Goal: Task Accomplishment & Management: Manage account settings

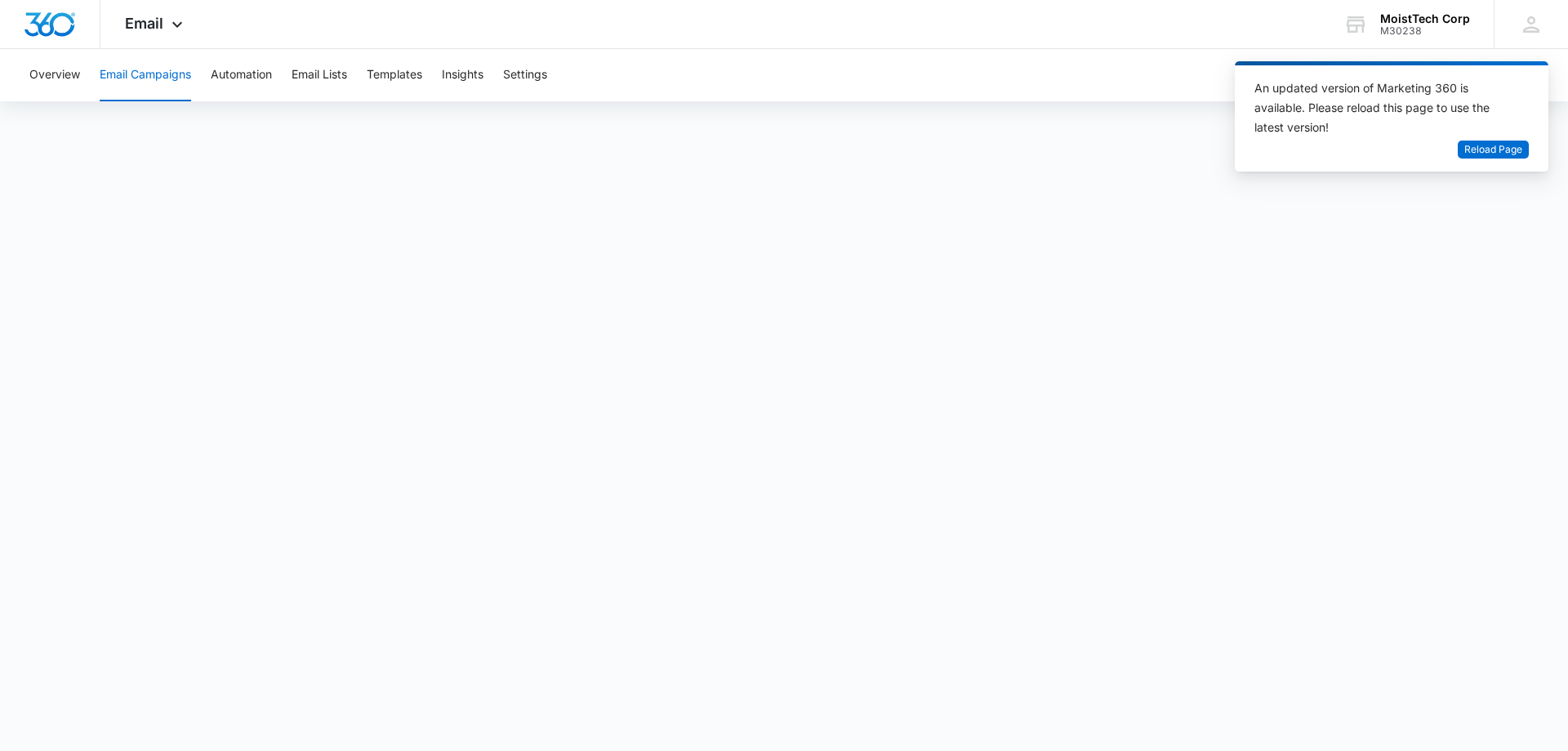
click at [128, 70] on button "Email Campaigns" at bounding box center [145, 74] width 92 height 52
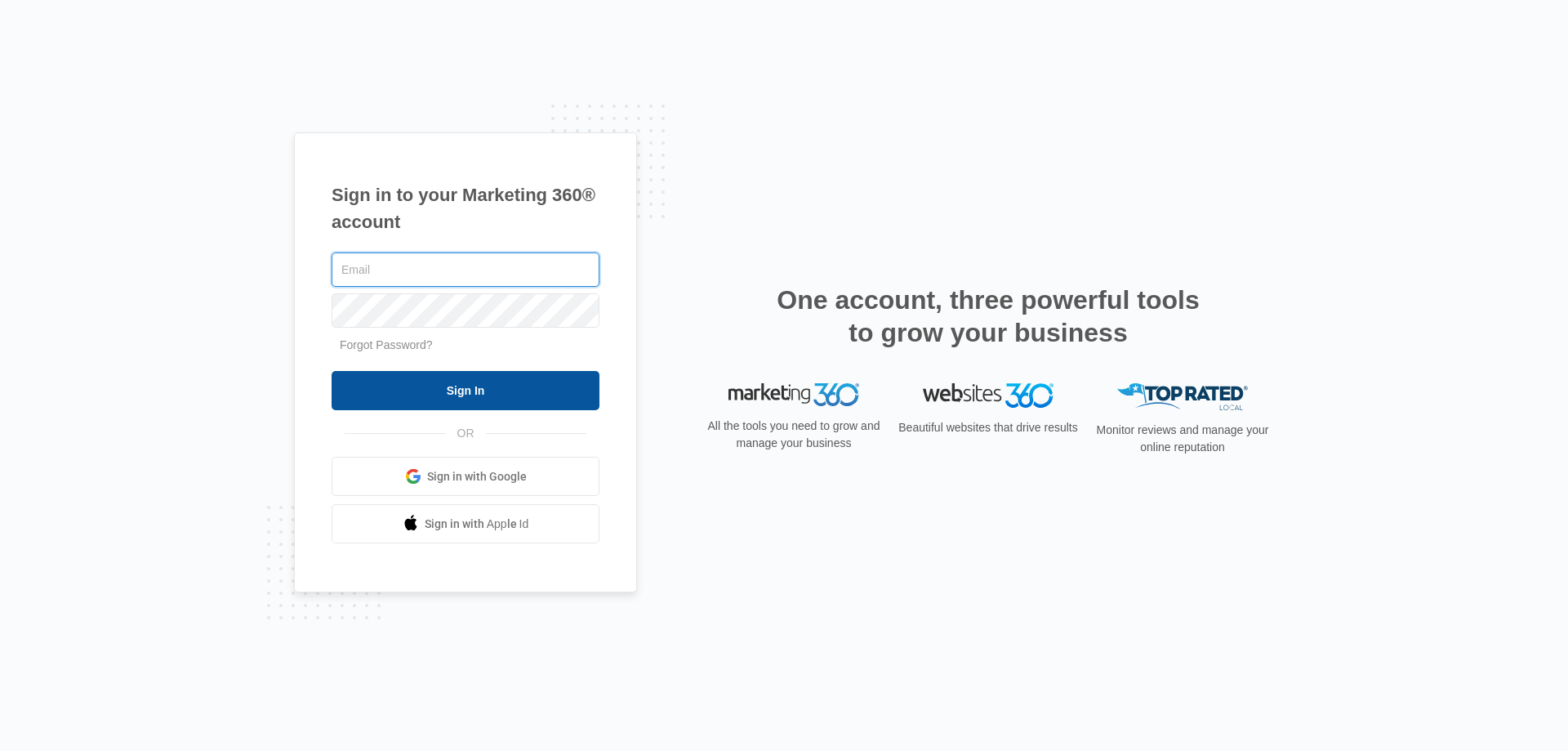
type input "[EMAIL_ADDRESS][DOMAIN_NAME]"
click at [479, 392] on input "Sign In" at bounding box center [466, 390] width 268 height 39
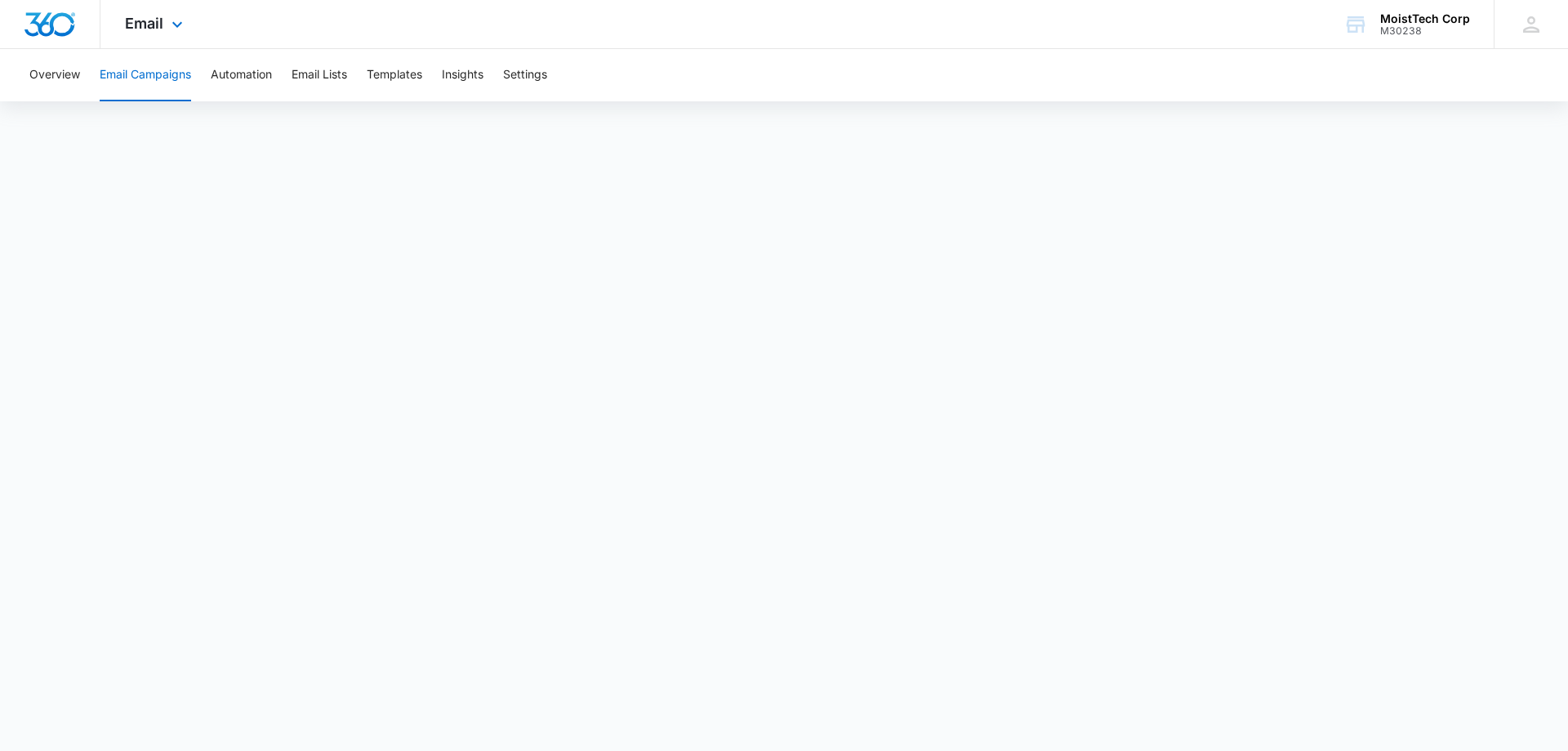
click at [41, 16] on img "Dashboard" at bounding box center [50, 25] width 52 height 25
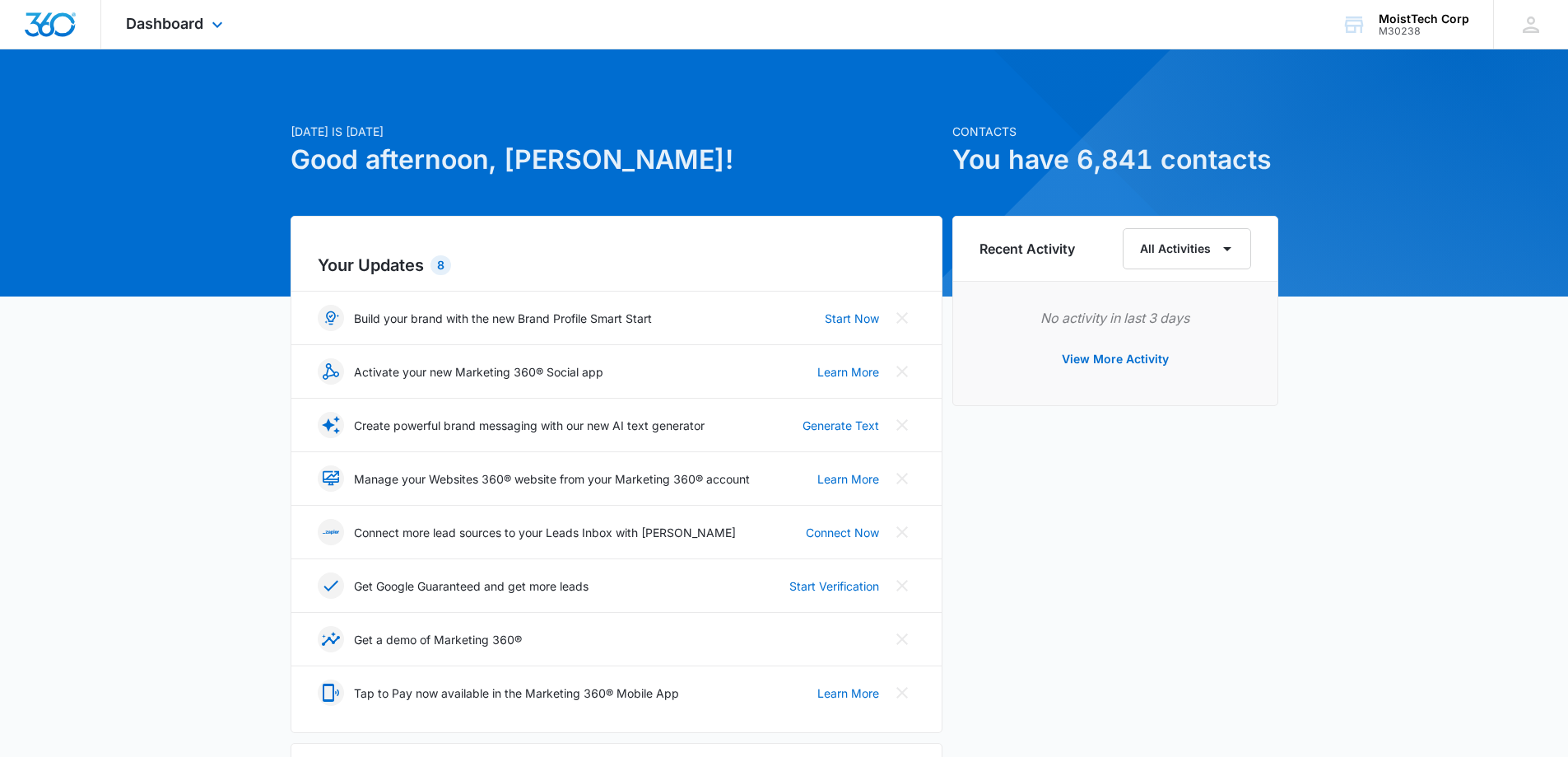
click at [47, 21] on img "Dashboard" at bounding box center [50, 25] width 52 height 25
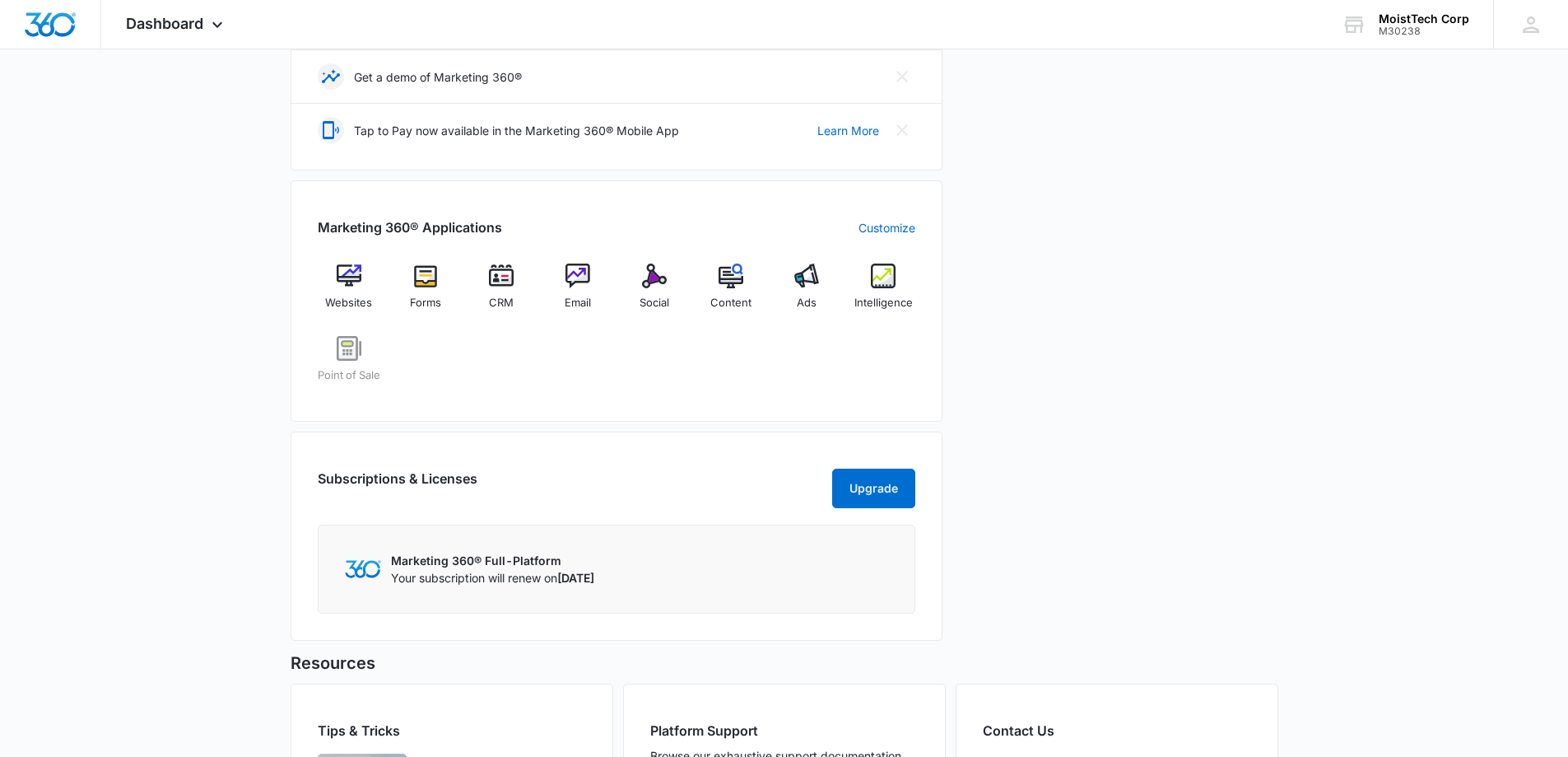
scroll to position [778, 0]
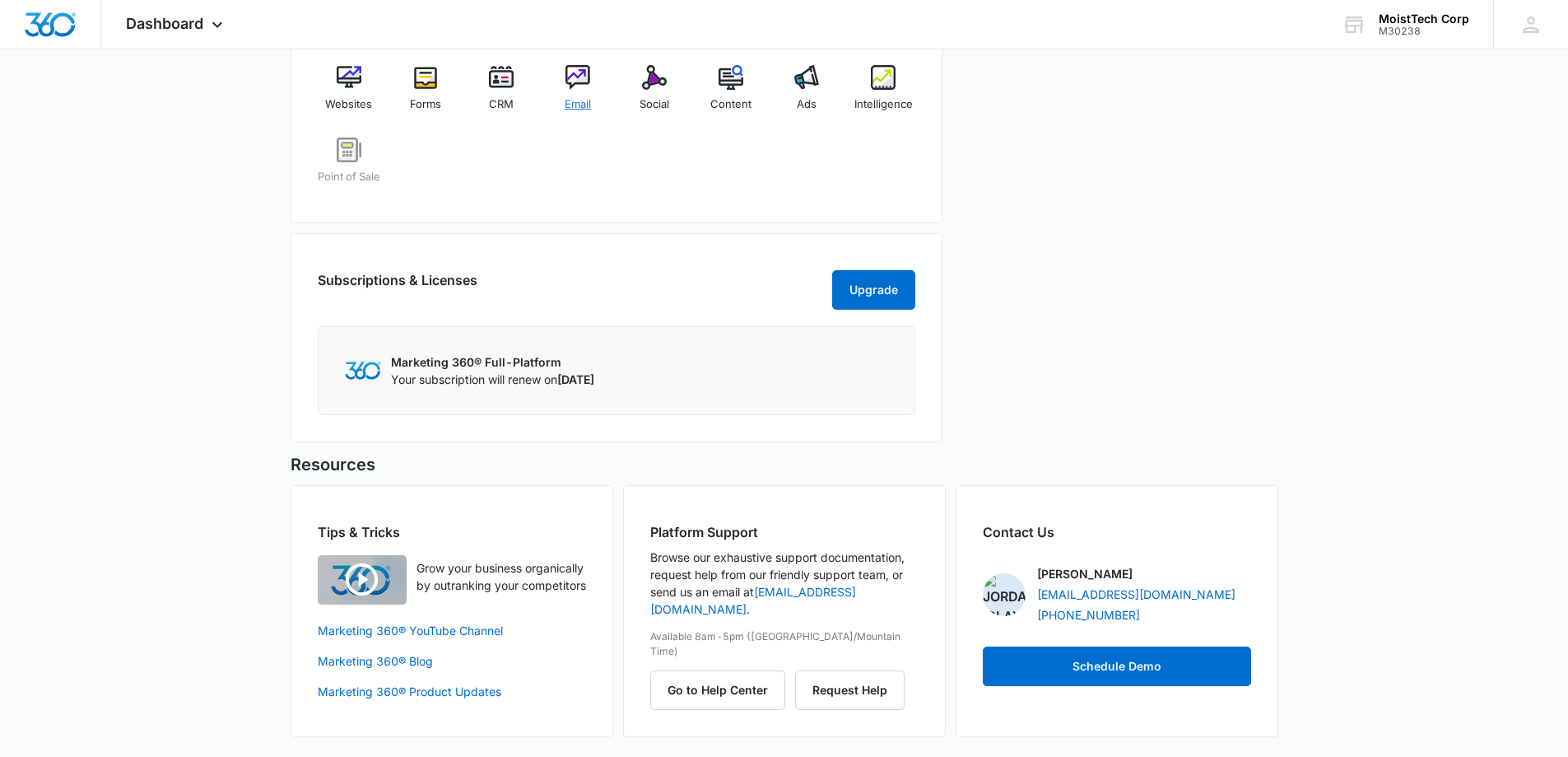
click at [576, 97] on span "Email" at bounding box center [578, 105] width 27 height 17
